Goal: Information Seeking & Learning: Learn about a topic

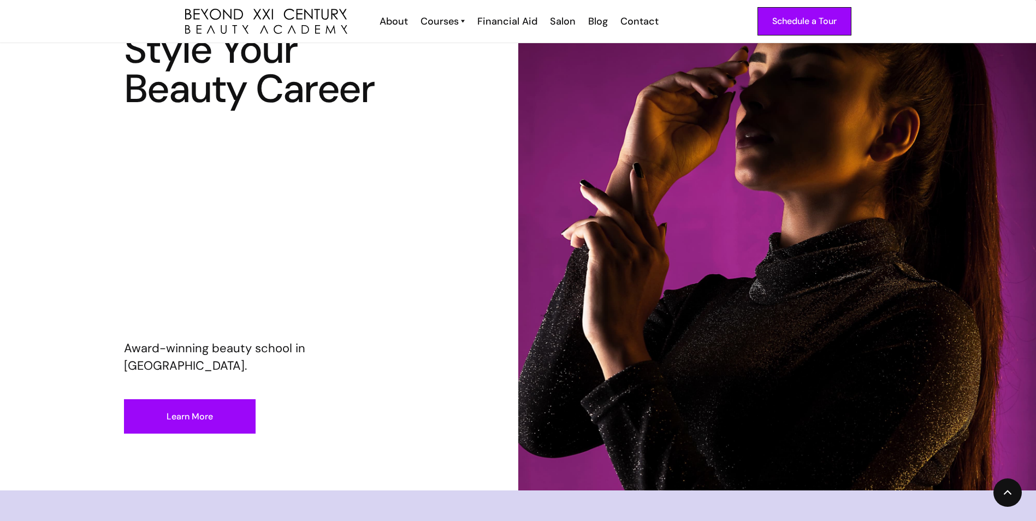
scroll to position [273, 0]
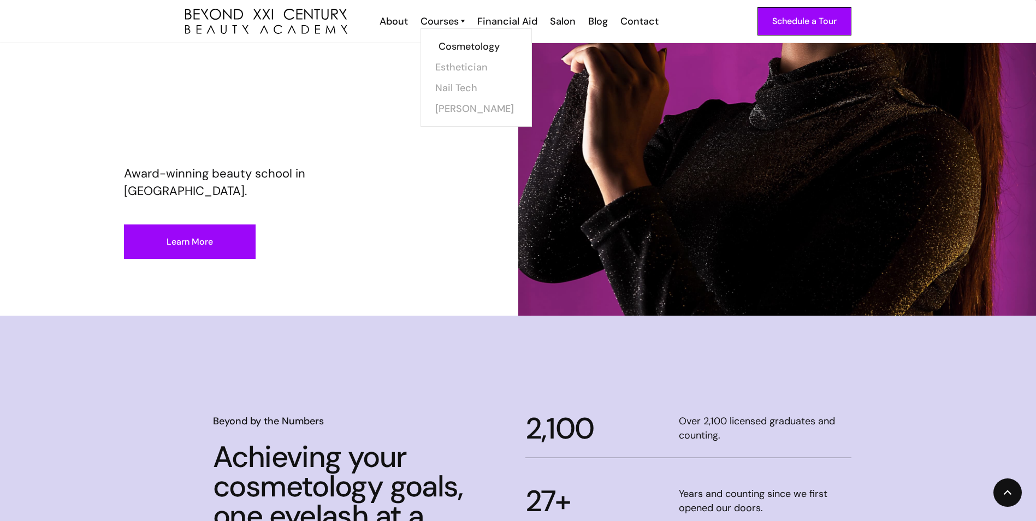
click at [462, 43] on link "Cosmetology" at bounding box center [480, 46] width 82 height 21
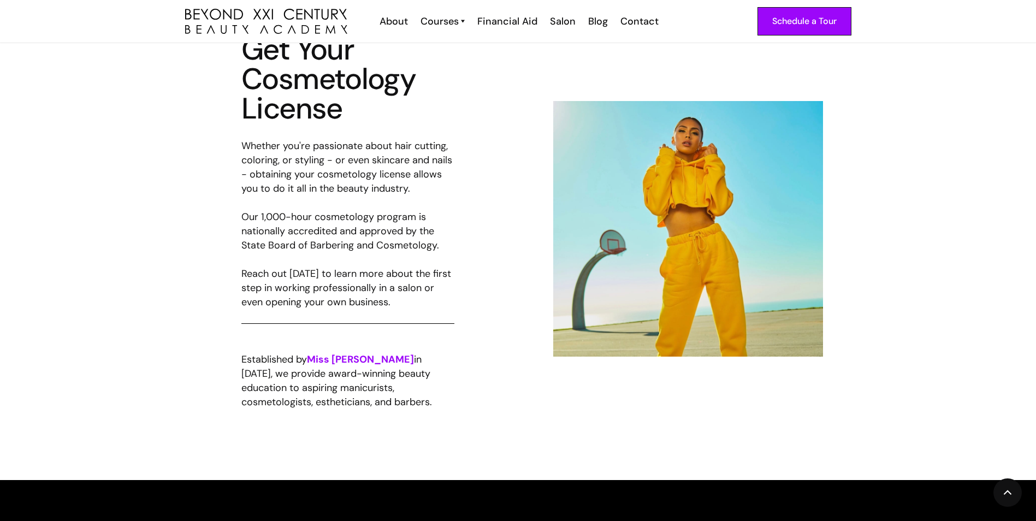
scroll to position [601, 0]
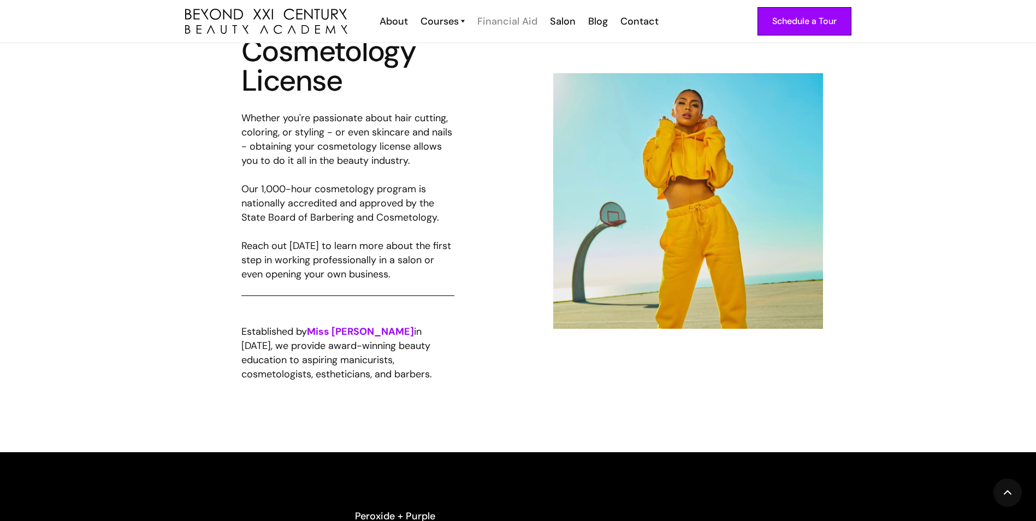
click at [531, 23] on div "Financial Aid" at bounding box center [508, 21] width 60 height 14
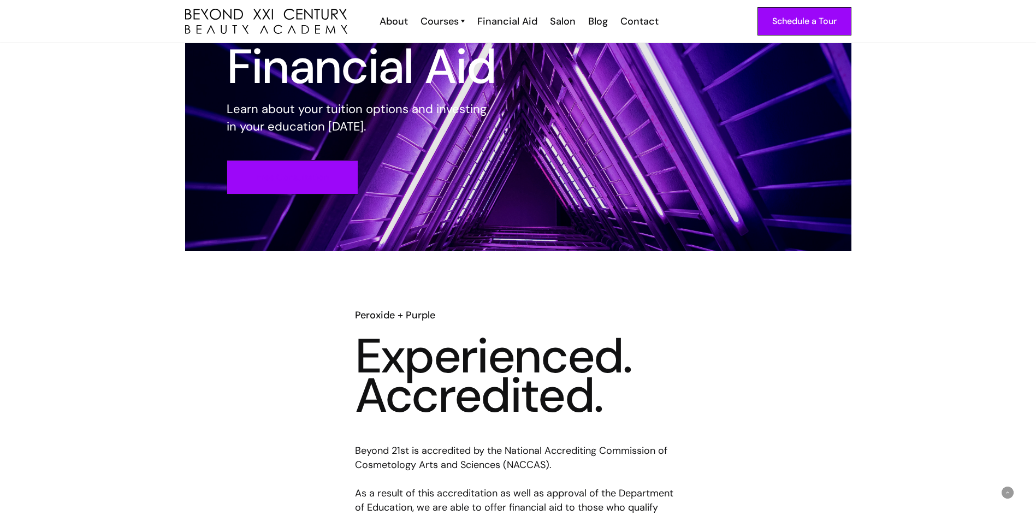
scroll to position [55, 0]
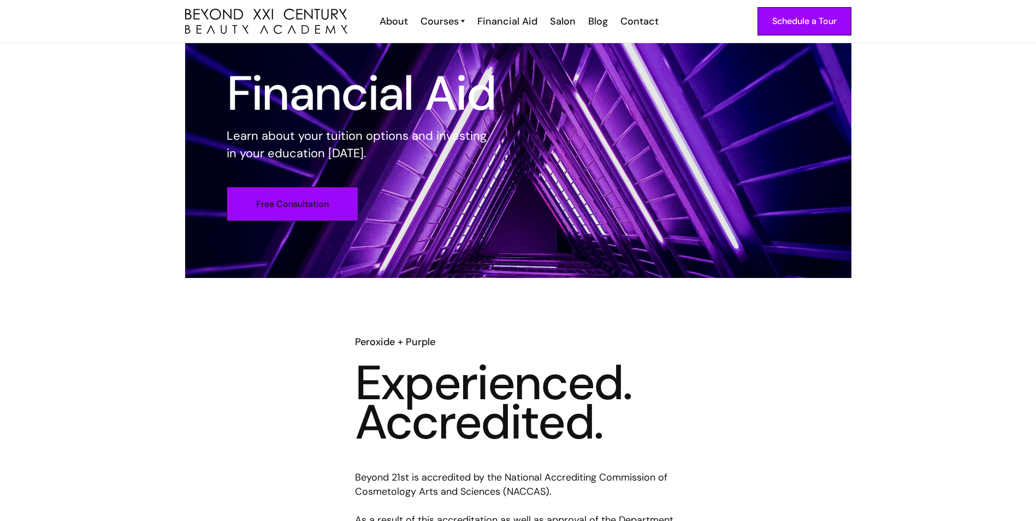
click at [331, 201] on link "Free Consultation" at bounding box center [293, 204] width 132 height 34
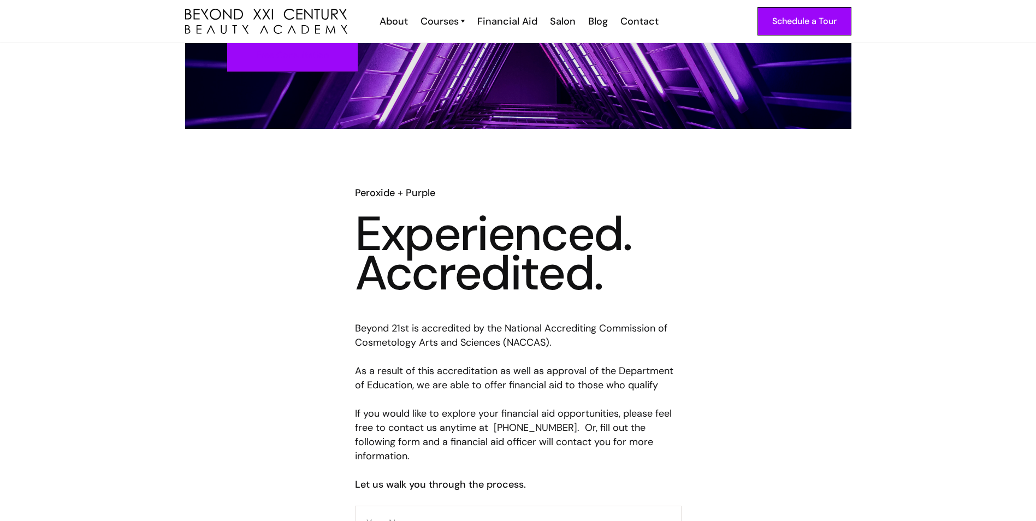
scroll to position [114, 0]
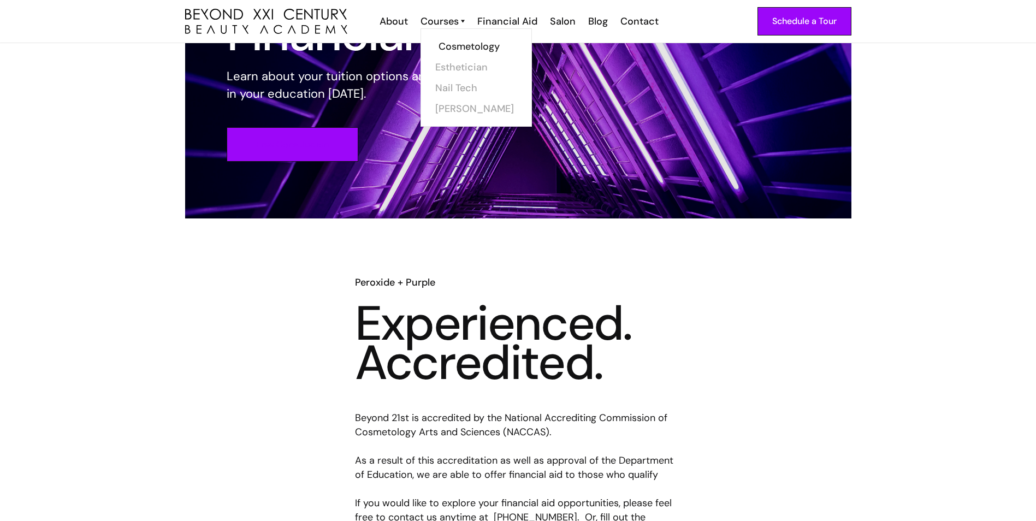
click at [458, 44] on link "Cosmetology" at bounding box center [480, 46] width 82 height 21
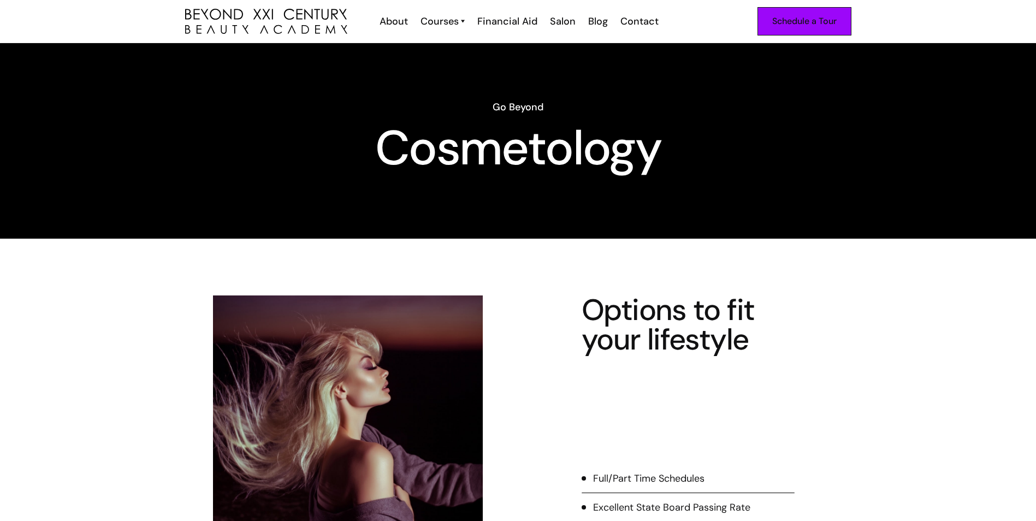
click at [784, 22] on div "Schedule a Tour" at bounding box center [805, 21] width 64 height 14
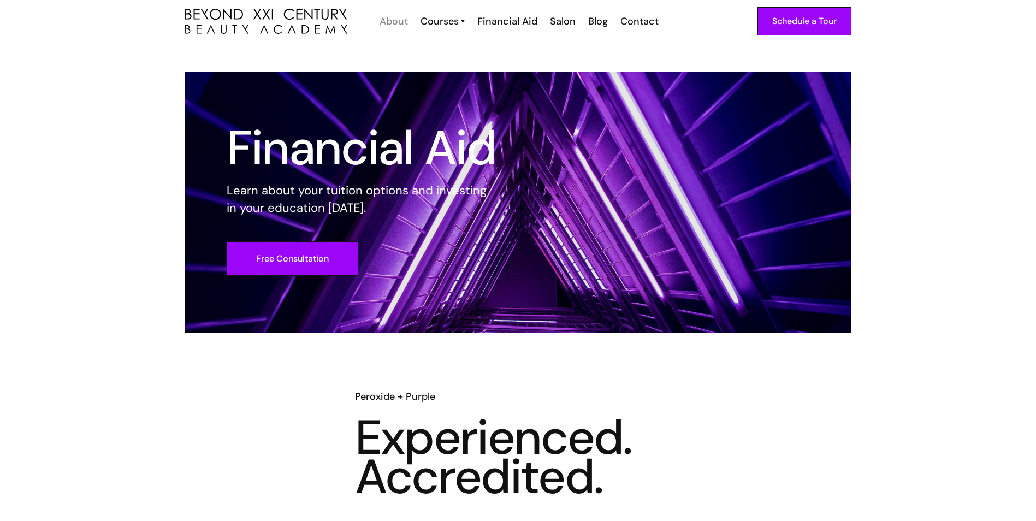
click at [381, 18] on div "About" at bounding box center [394, 21] width 28 height 14
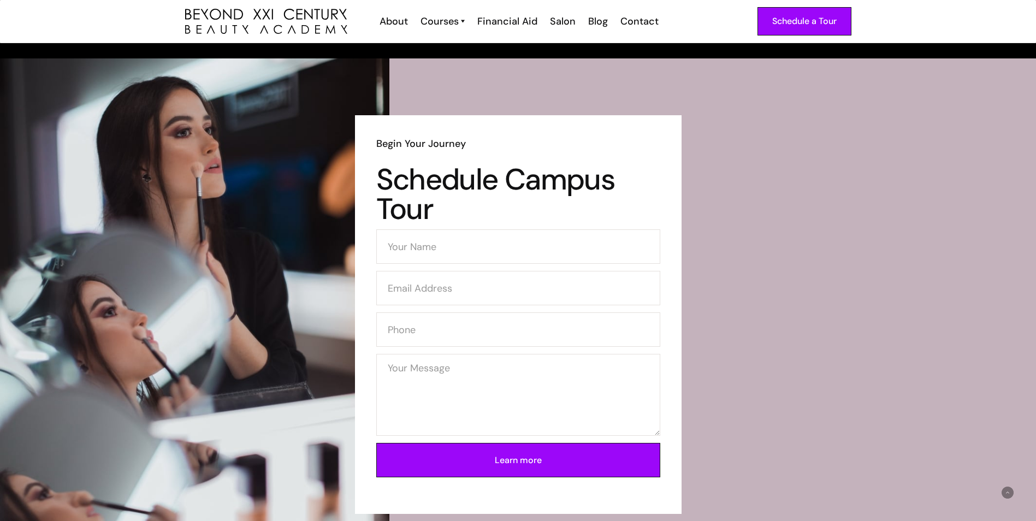
scroll to position [1584, 0]
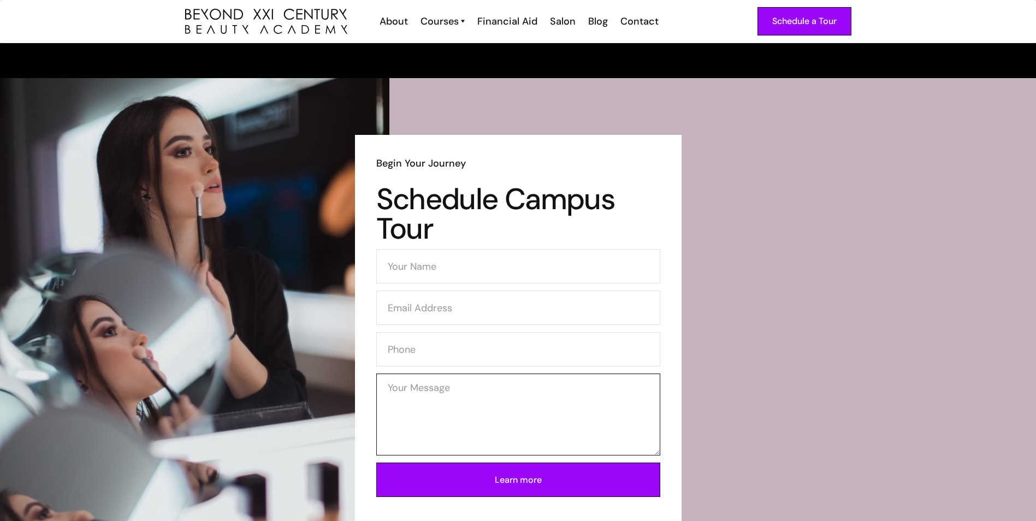
click at [435, 374] on textarea "Contact Form" at bounding box center [518, 415] width 284 height 82
click at [499, 249] on input "Contact Form" at bounding box center [518, 266] width 284 height 34
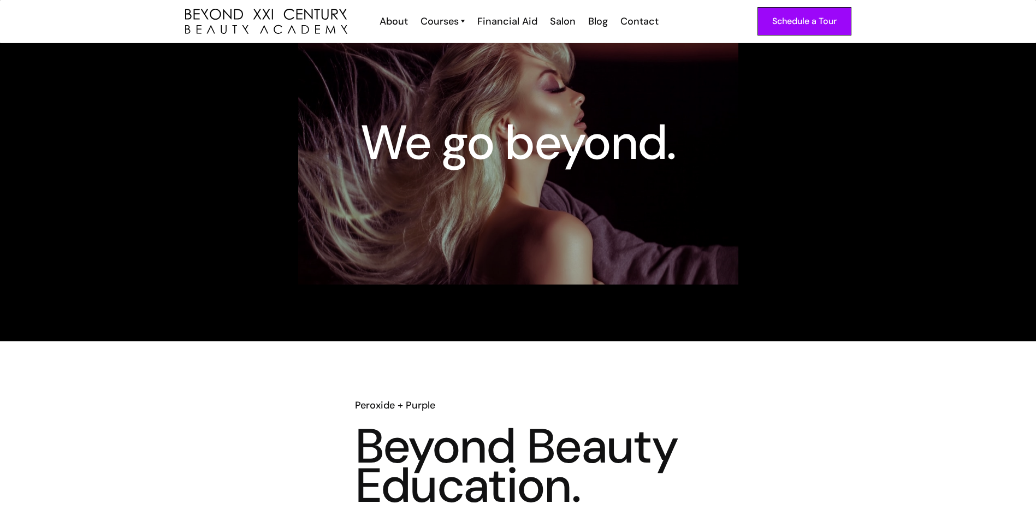
scroll to position [0, 0]
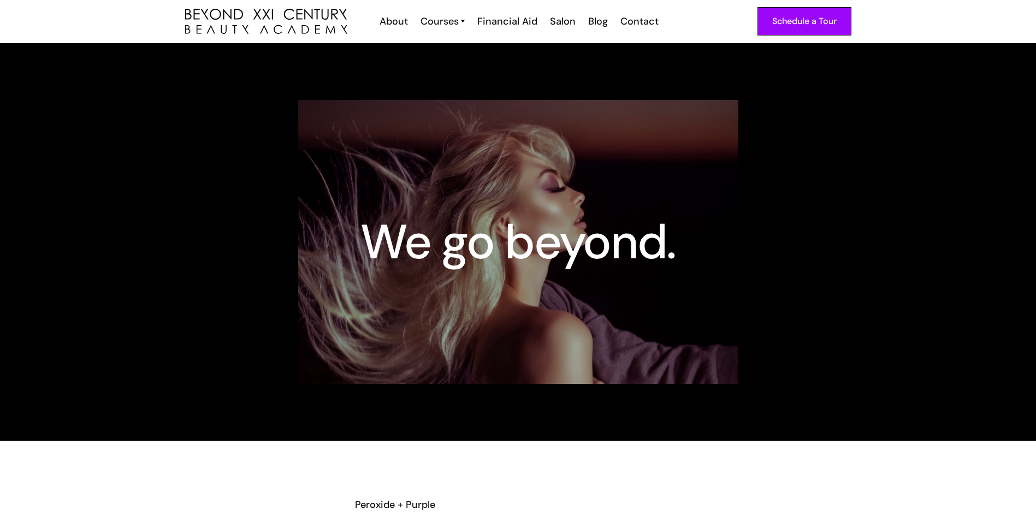
click at [469, 21] on div "Courses Cosmetology Esthetician Nail Tech [PERSON_NAME]" at bounding box center [442, 21] width 57 height 14
